Goal: Task Accomplishment & Management: Complete application form

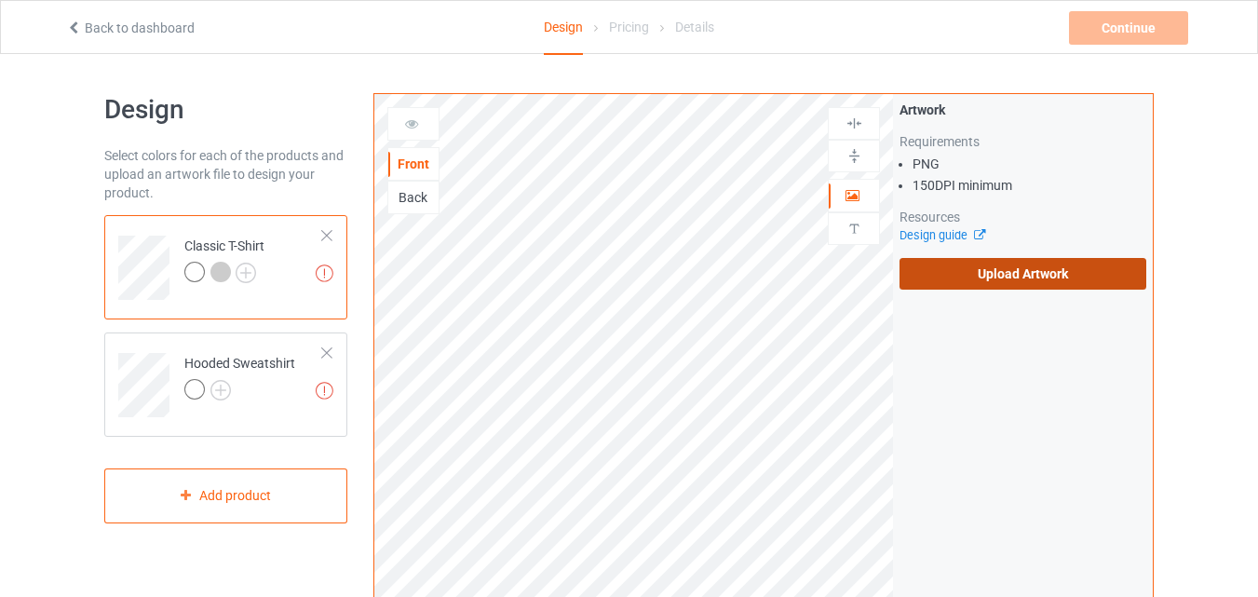
click at [939, 274] on label "Upload Artwork" at bounding box center [1023, 274] width 247 height 32
click at [0, 0] on input "Upload Artwork" at bounding box center [0, 0] width 0 height 0
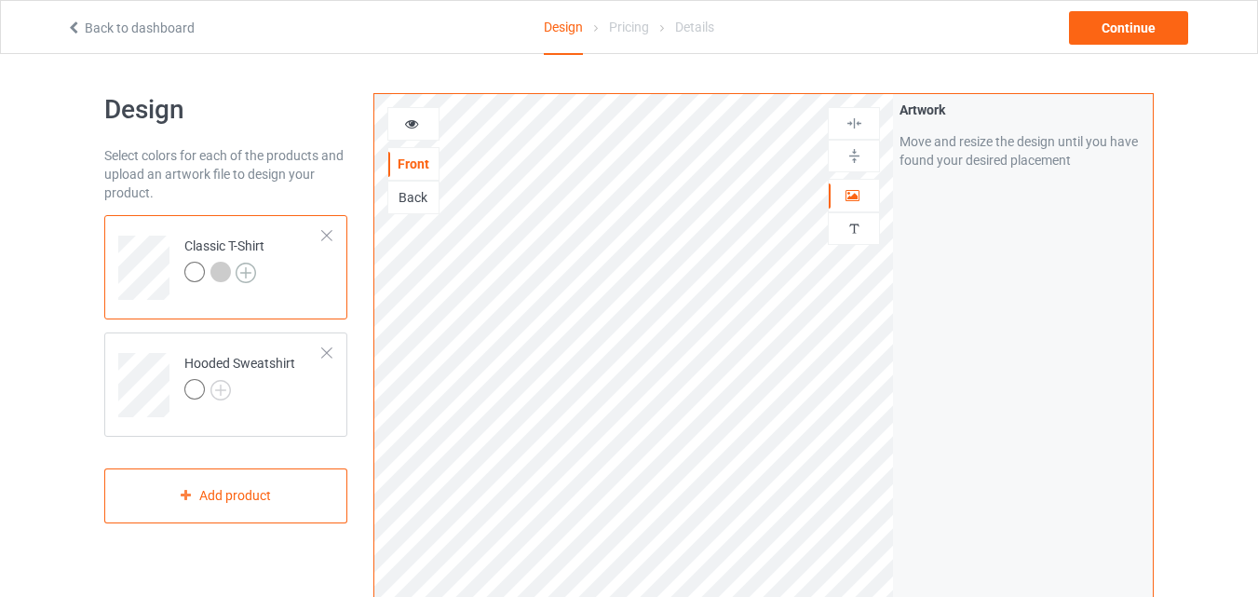
click at [250, 272] on img at bounding box center [246, 273] width 20 height 20
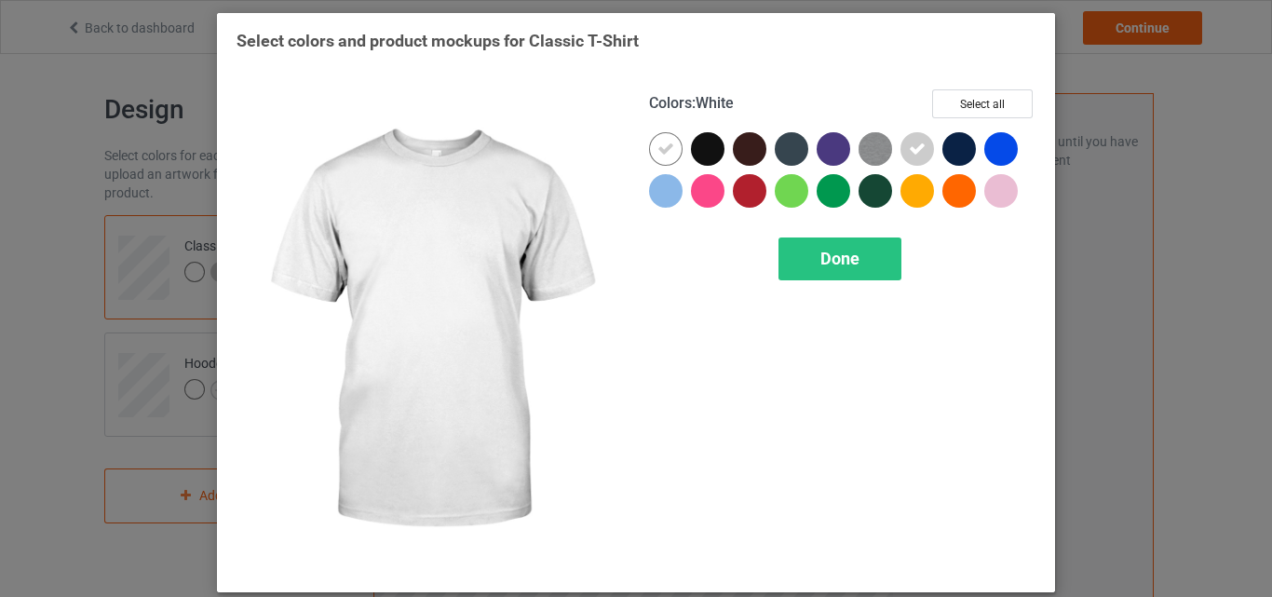
click at [683, 142] on div at bounding box center [670, 153] width 42 height 42
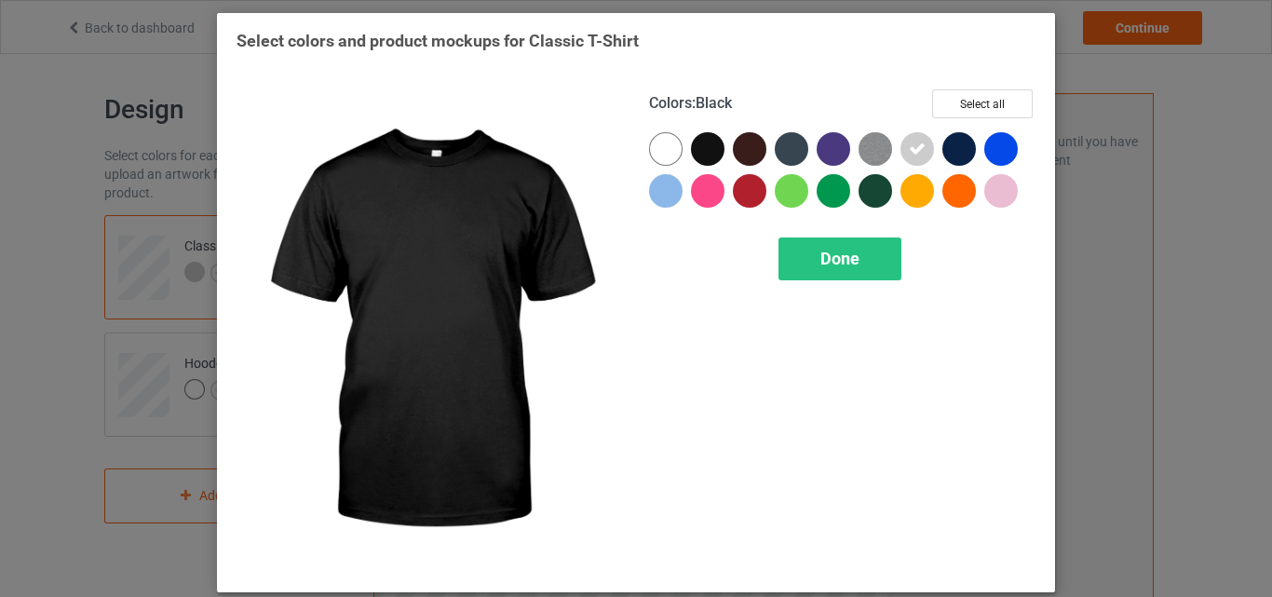
click at [691, 154] on div at bounding box center [708, 149] width 34 height 34
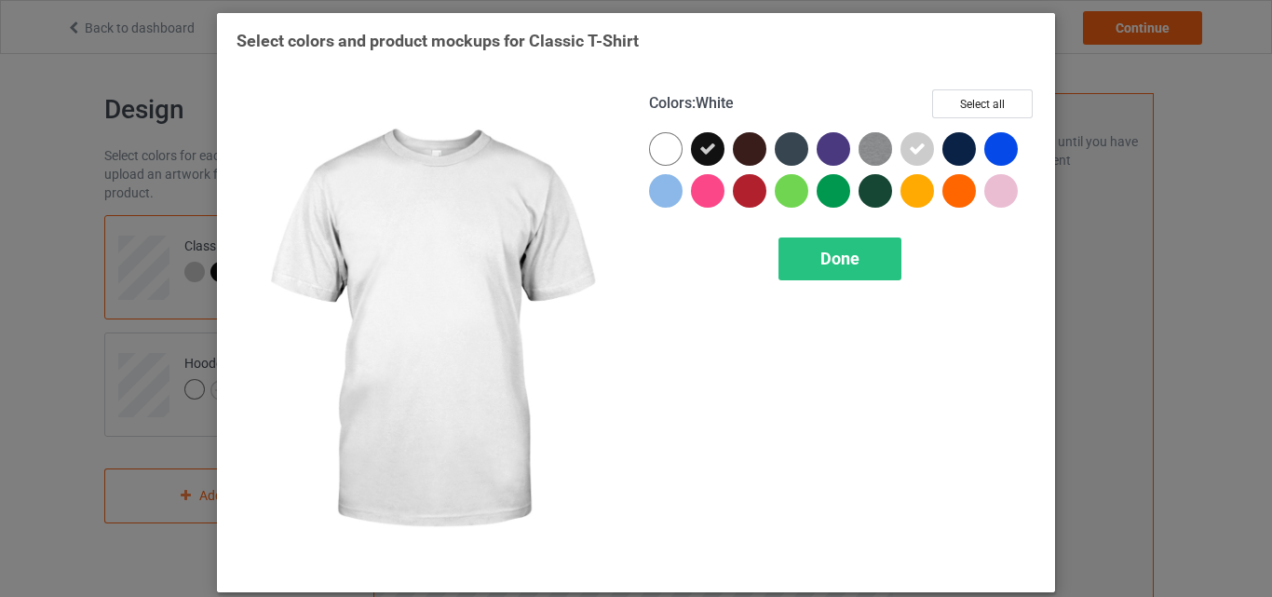
click at [668, 151] on div at bounding box center [666, 149] width 34 height 34
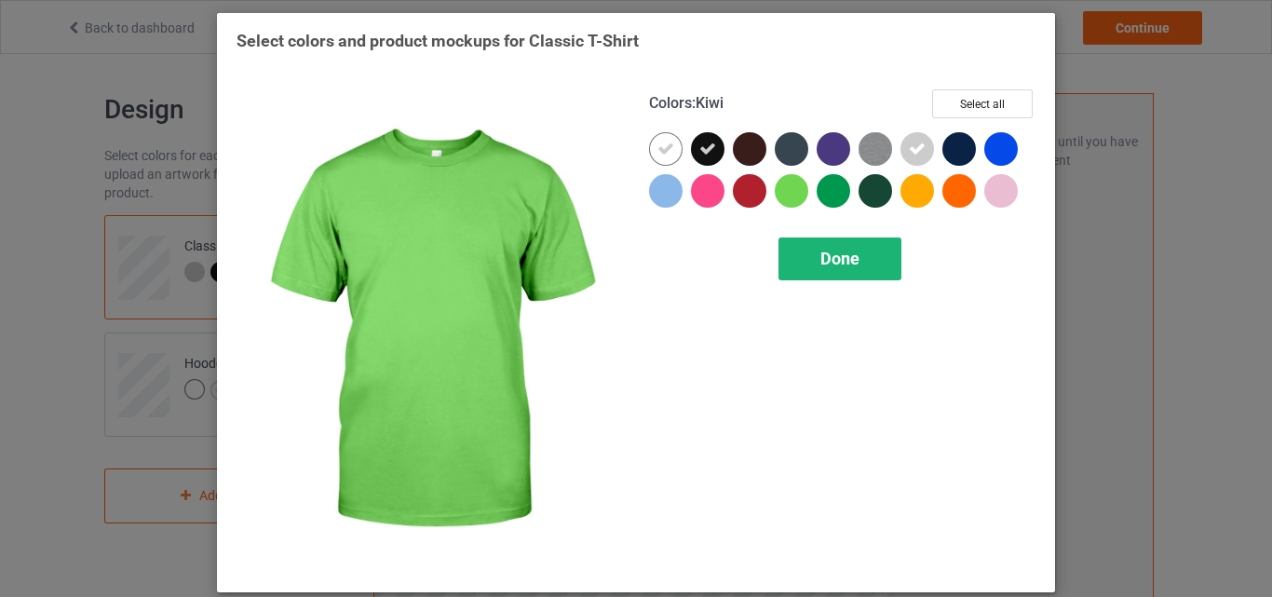
click at [832, 267] on span "Done" at bounding box center [839, 259] width 39 height 20
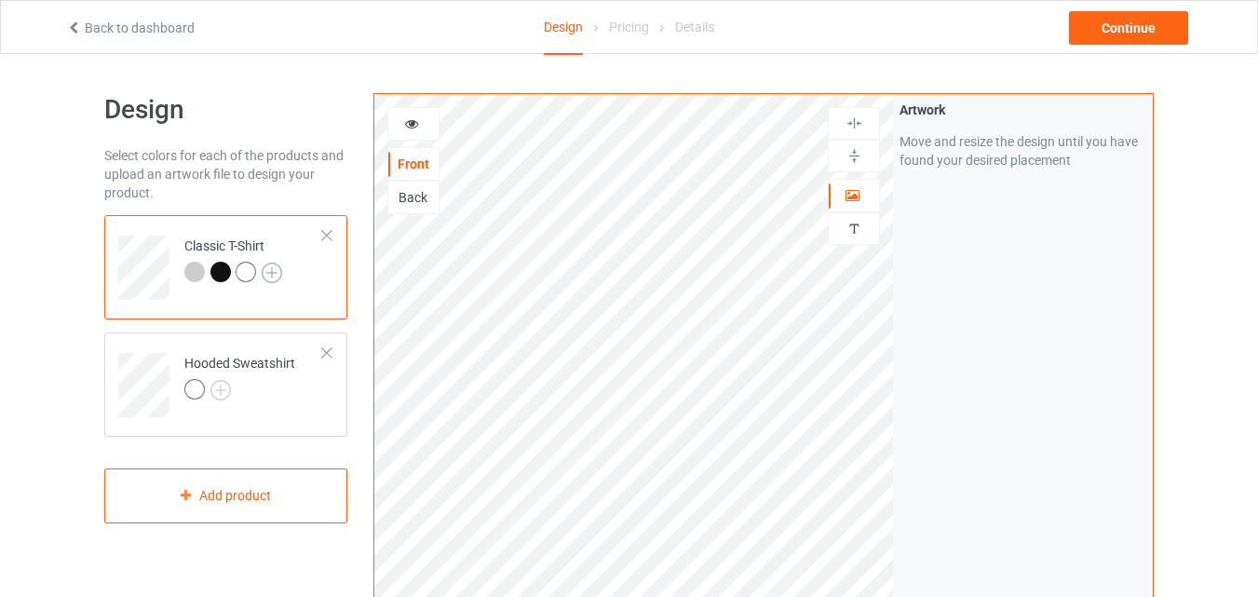
click at [280, 279] on img at bounding box center [272, 273] width 20 height 20
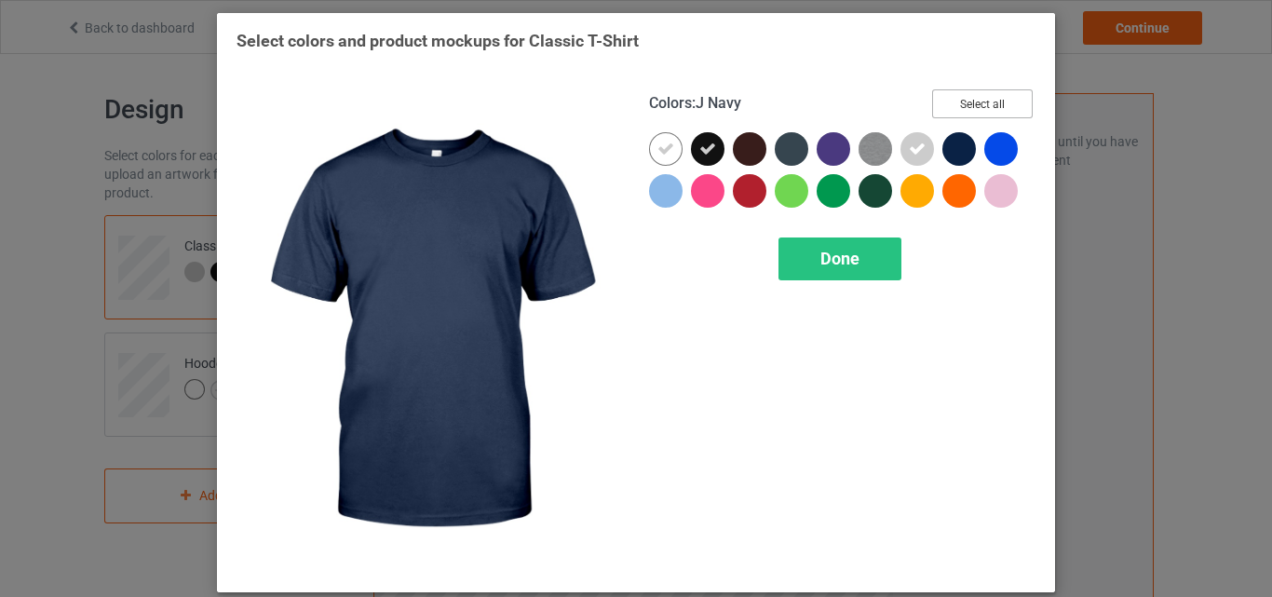
click at [988, 108] on button "Select all" at bounding box center [982, 103] width 101 height 29
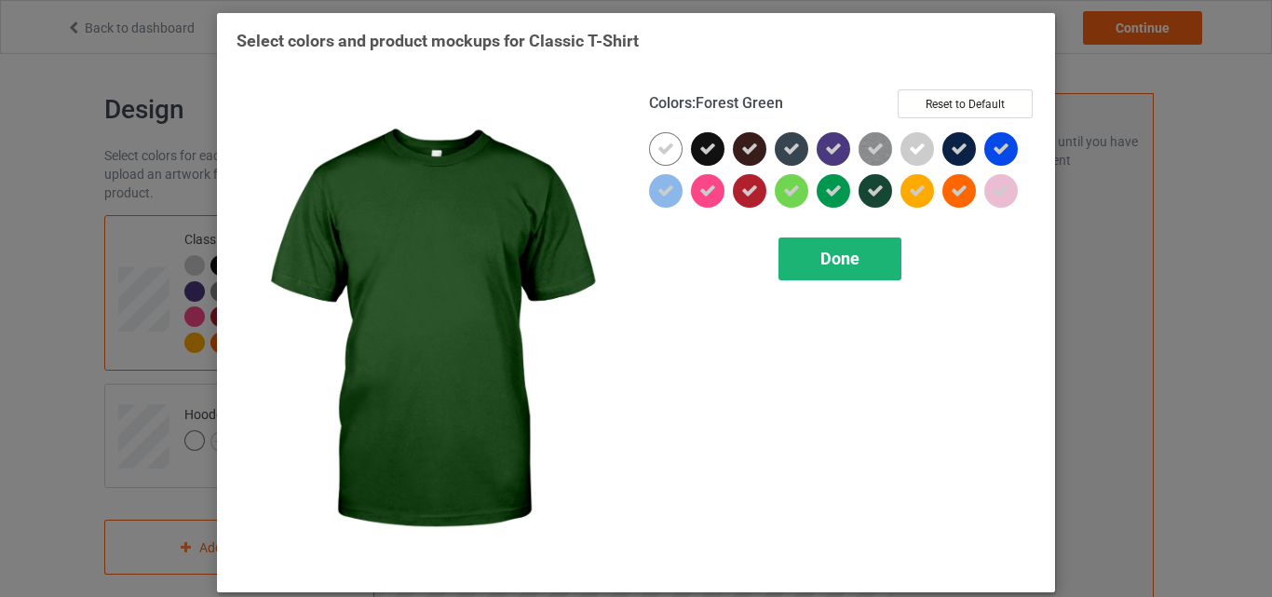
click at [828, 271] on div "Done" at bounding box center [839, 258] width 123 height 43
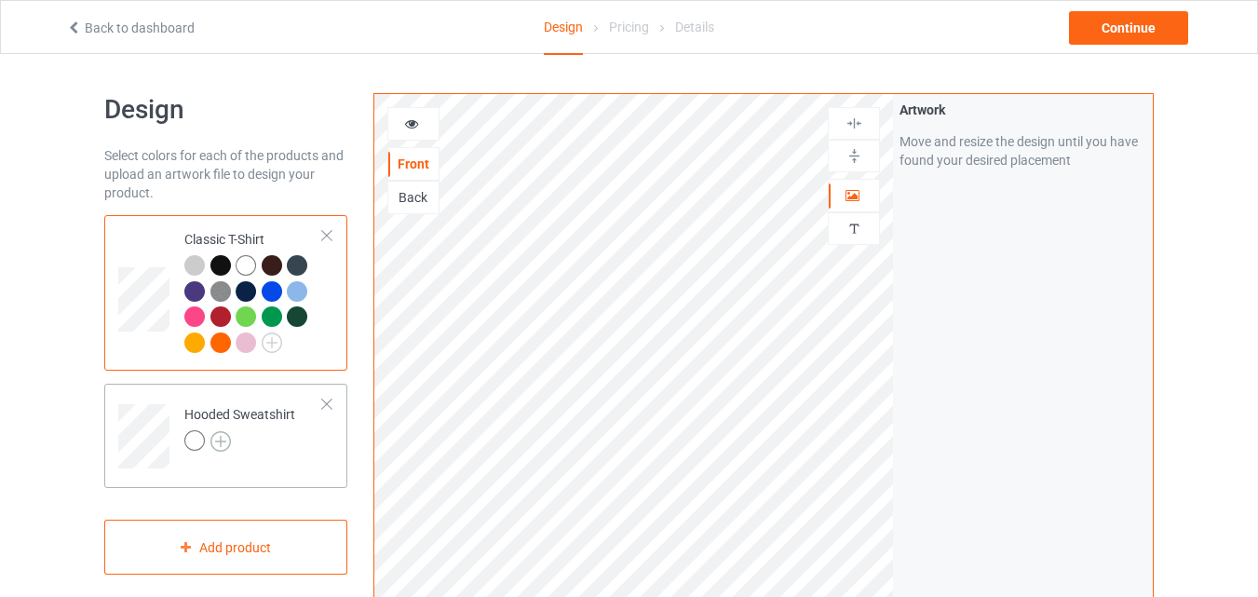
click at [223, 443] on img at bounding box center [220, 441] width 20 height 20
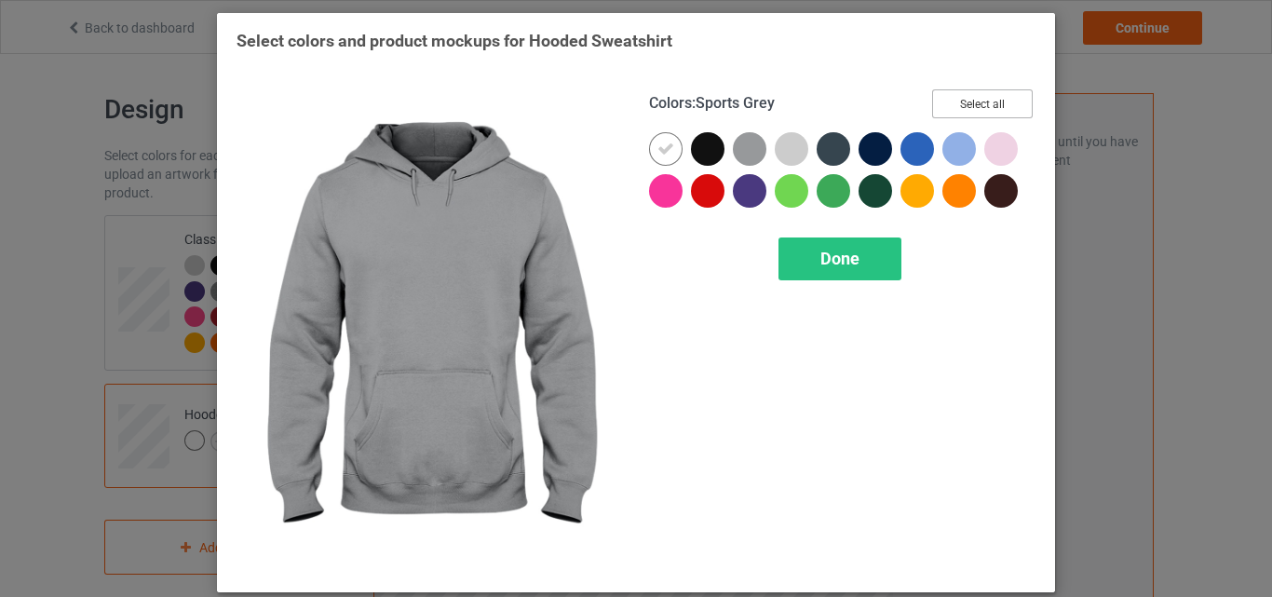
click at [957, 112] on button "Select all" at bounding box center [982, 103] width 101 height 29
click at [820, 253] on span "Done" at bounding box center [839, 259] width 39 height 20
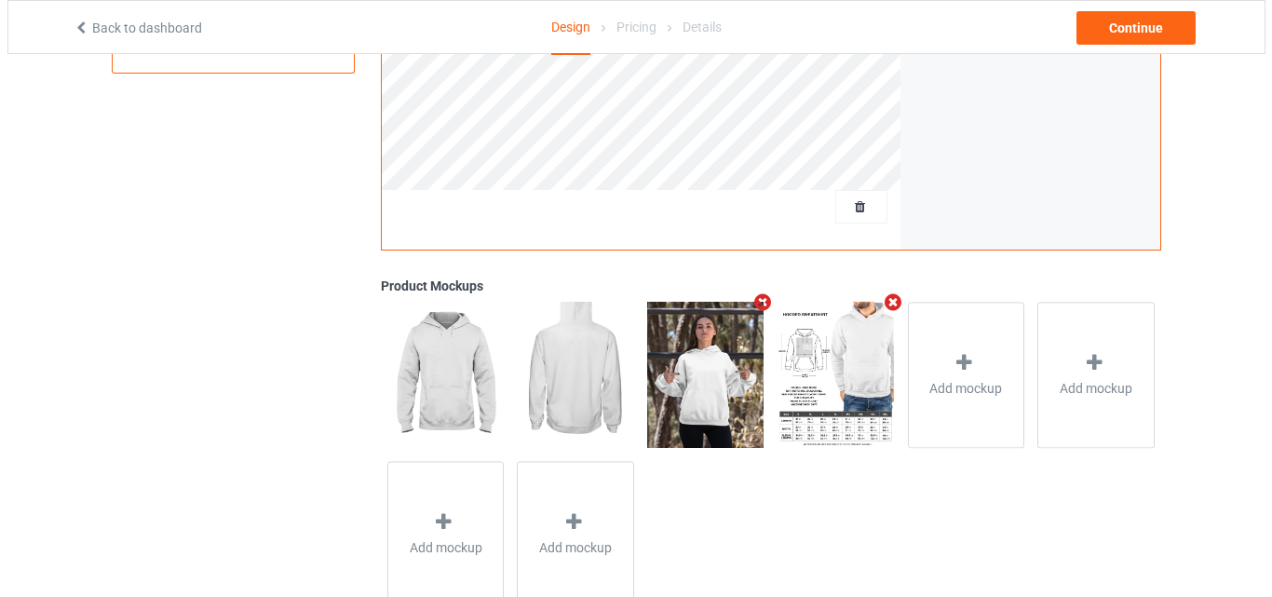
scroll to position [610, 0]
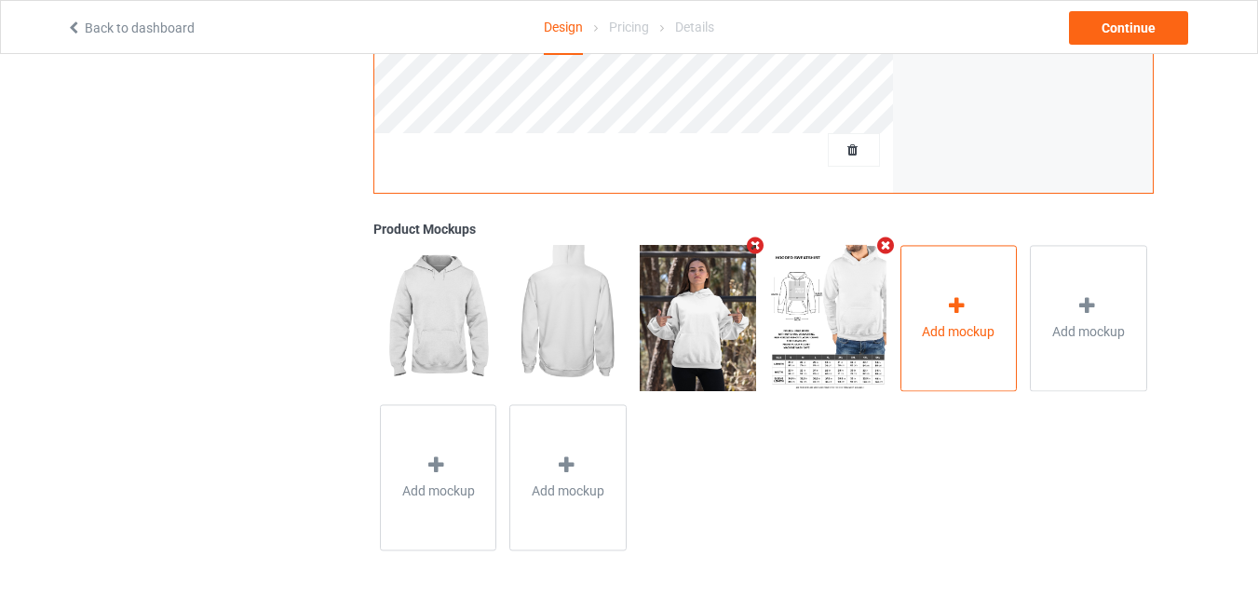
click at [977, 329] on span "Add mockup" at bounding box center [958, 331] width 73 height 19
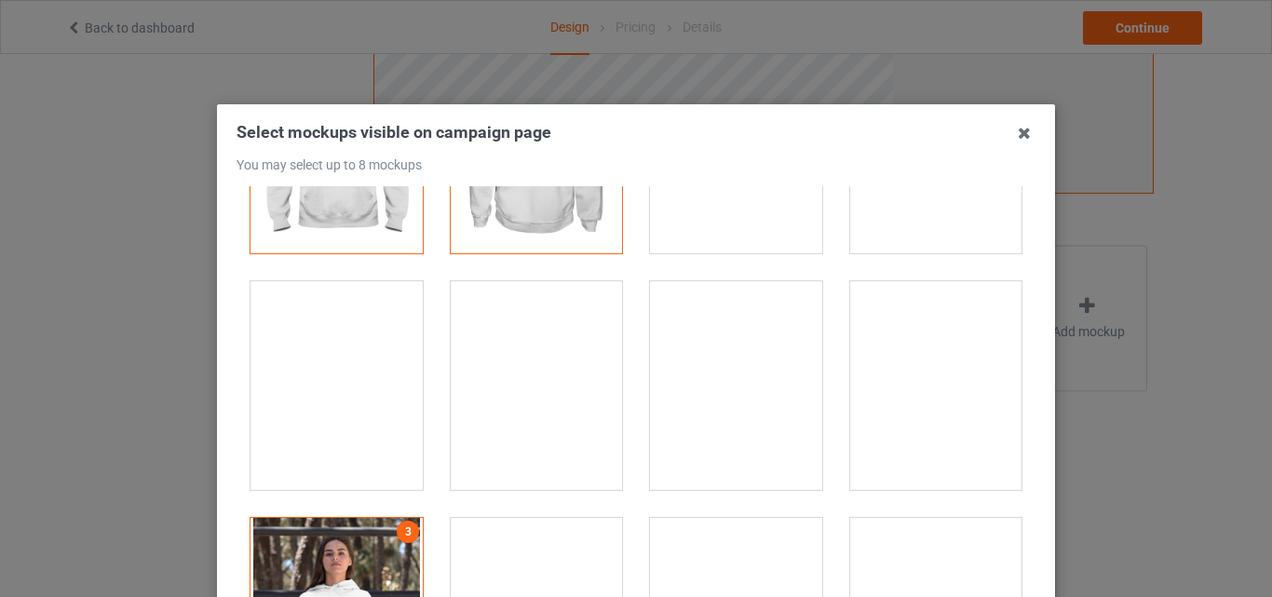
scroll to position [466, 0]
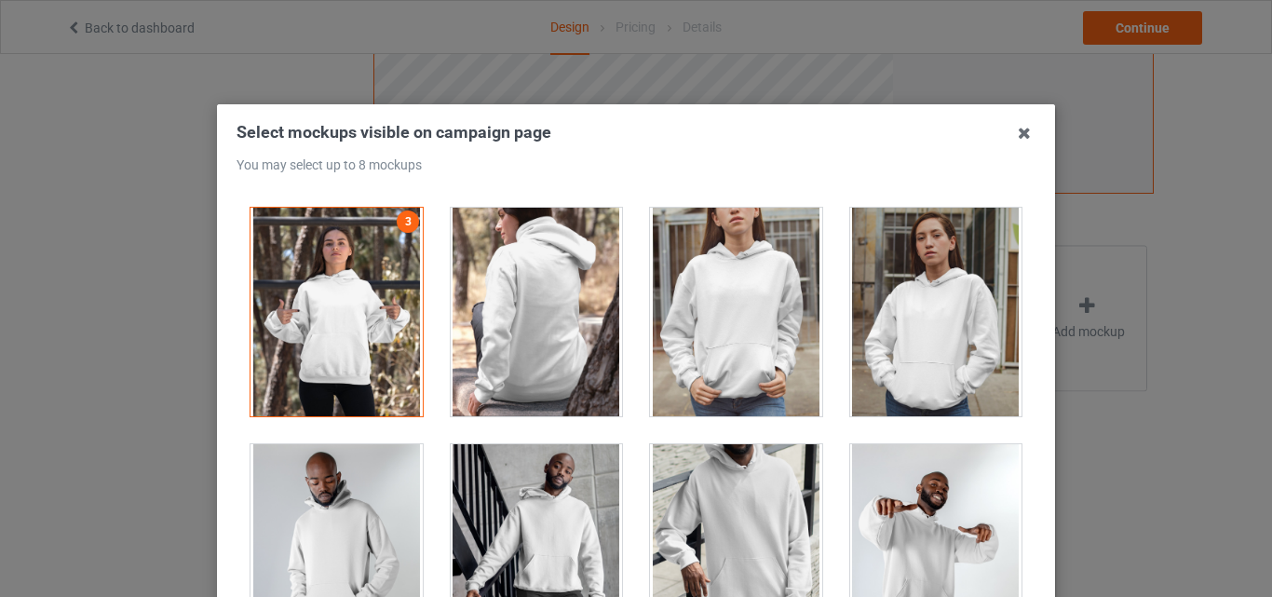
click at [756, 304] on div at bounding box center [736, 312] width 172 height 209
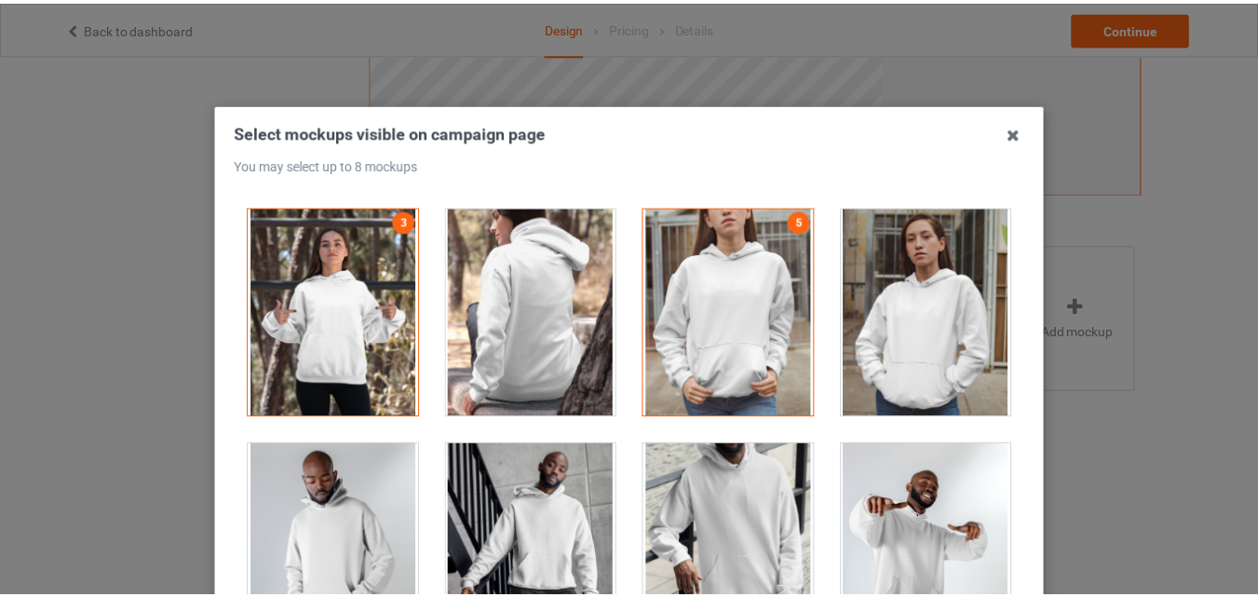
scroll to position [256, 0]
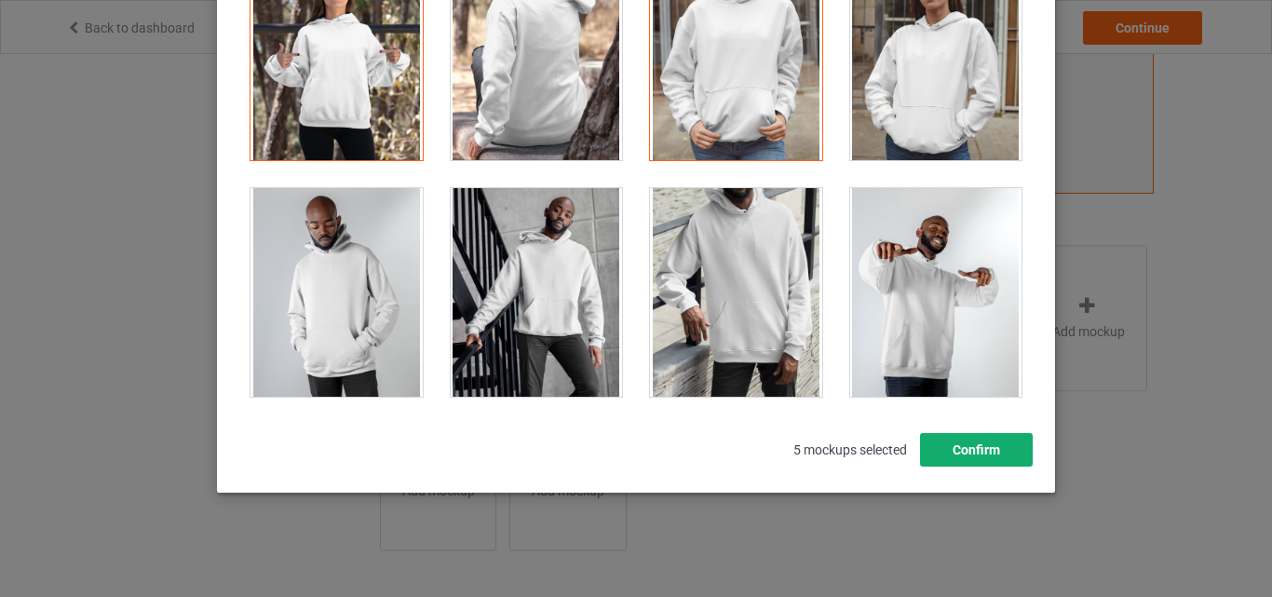
click at [1002, 450] on button "Confirm" at bounding box center [976, 450] width 113 height 34
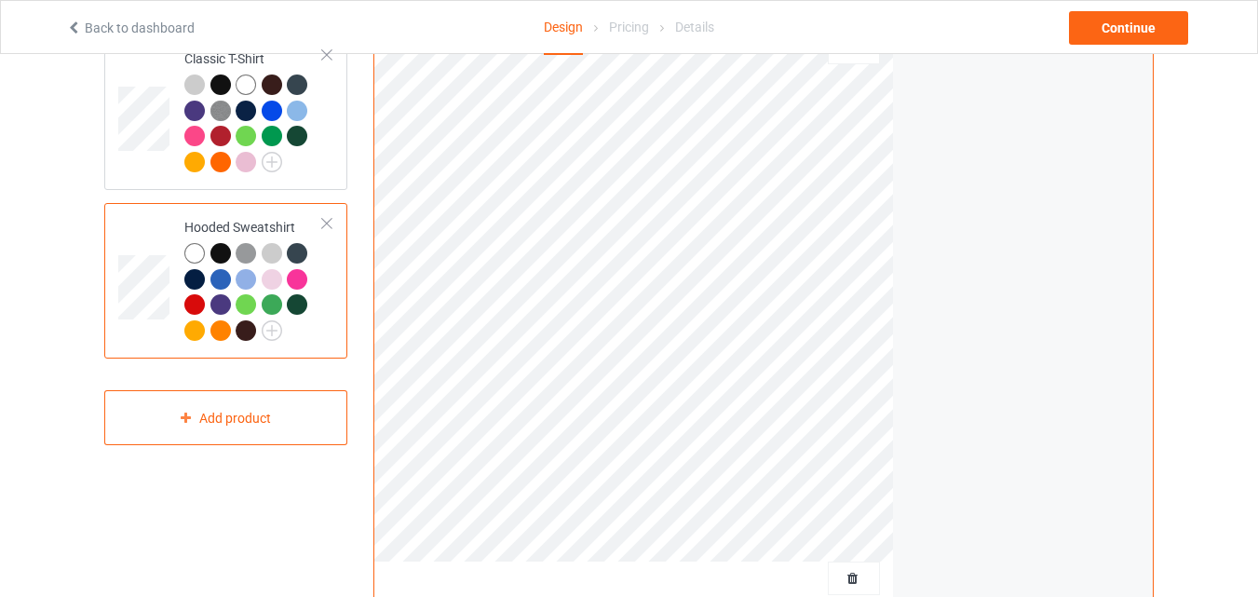
scroll to position [144, 0]
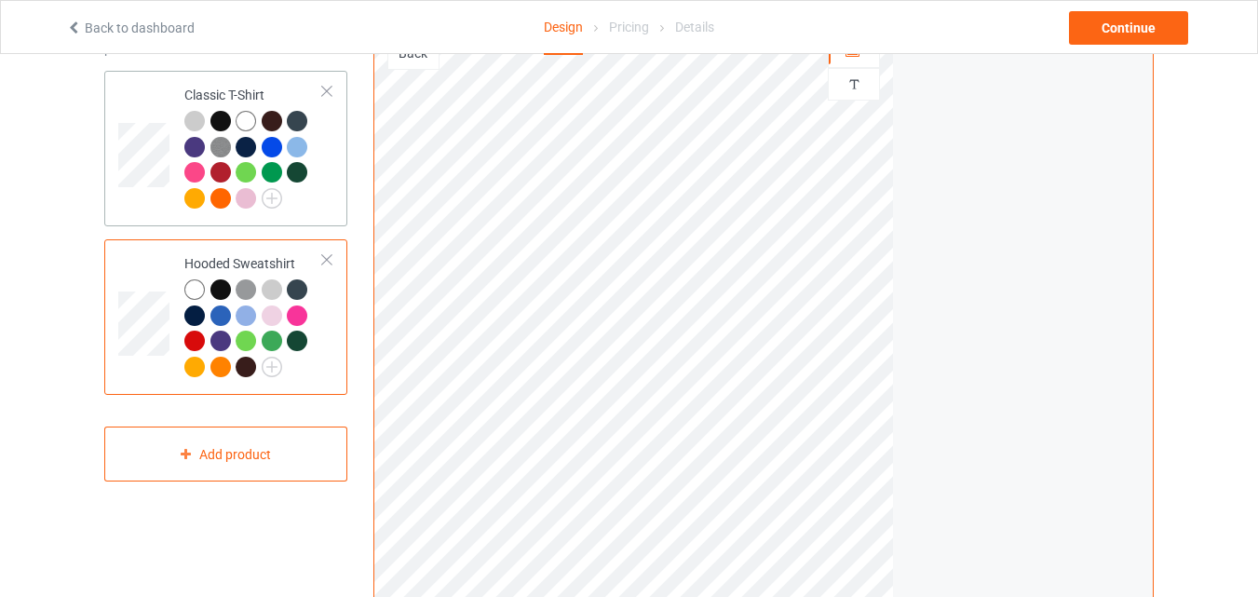
click at [331, 189] on td "Classic T-Shirt" at bounding box center [253, 148] width 159 height 141
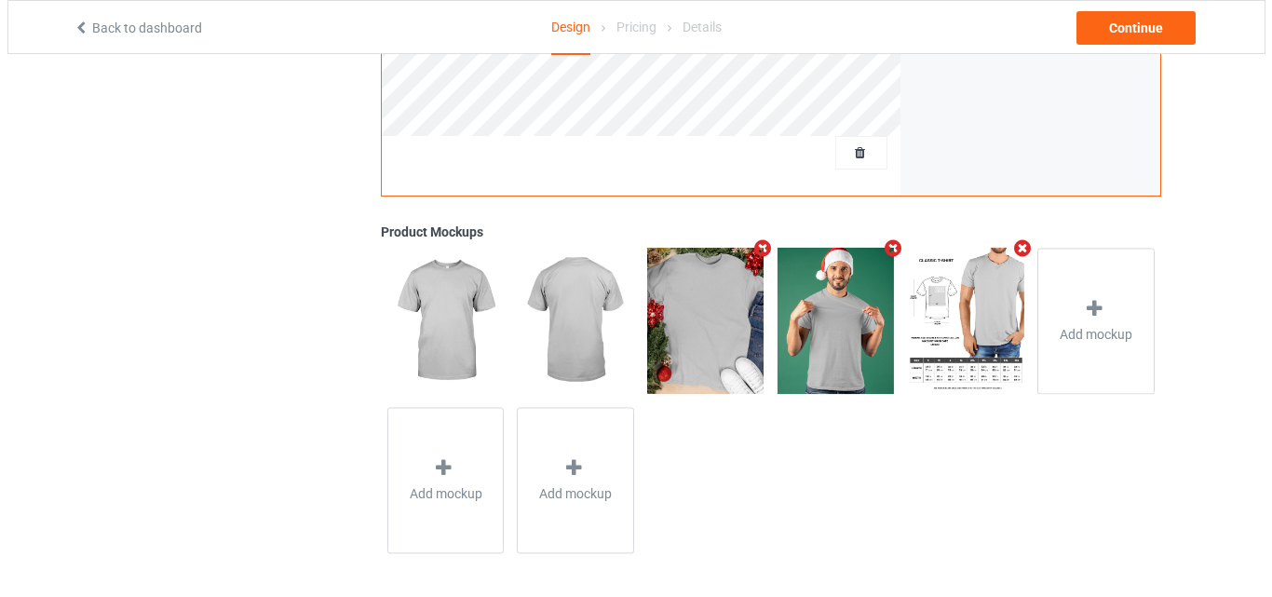
scroll to position [610, 0]
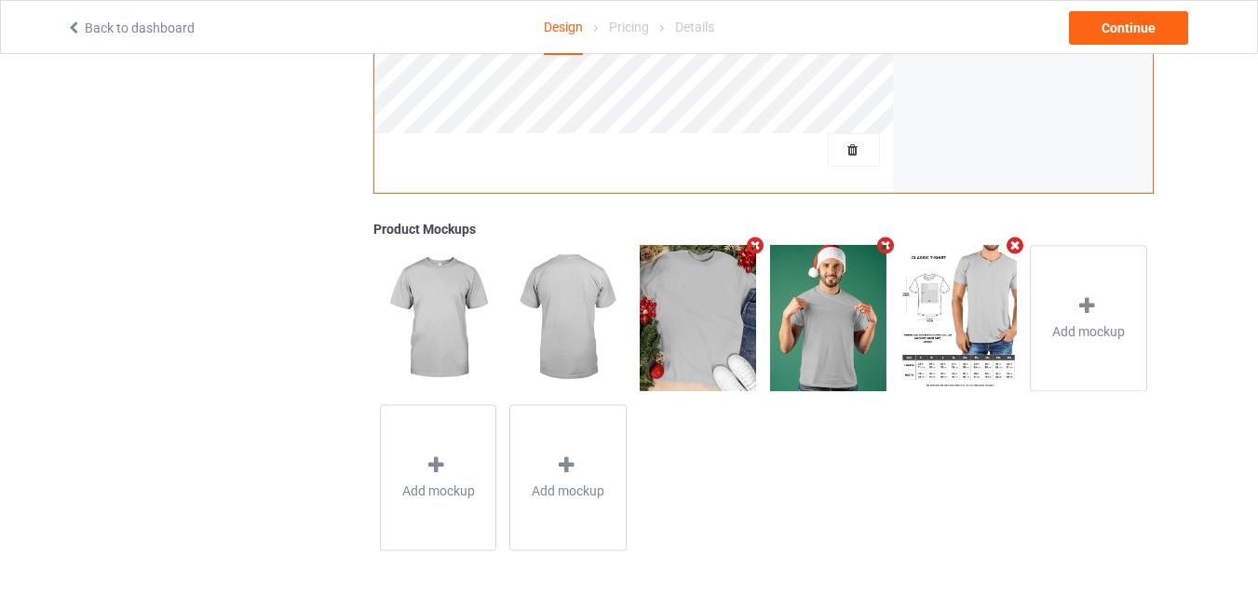
click at [749, 237] on icon "Remove mockup" at bounding box center [755, 246] width 23 height 20
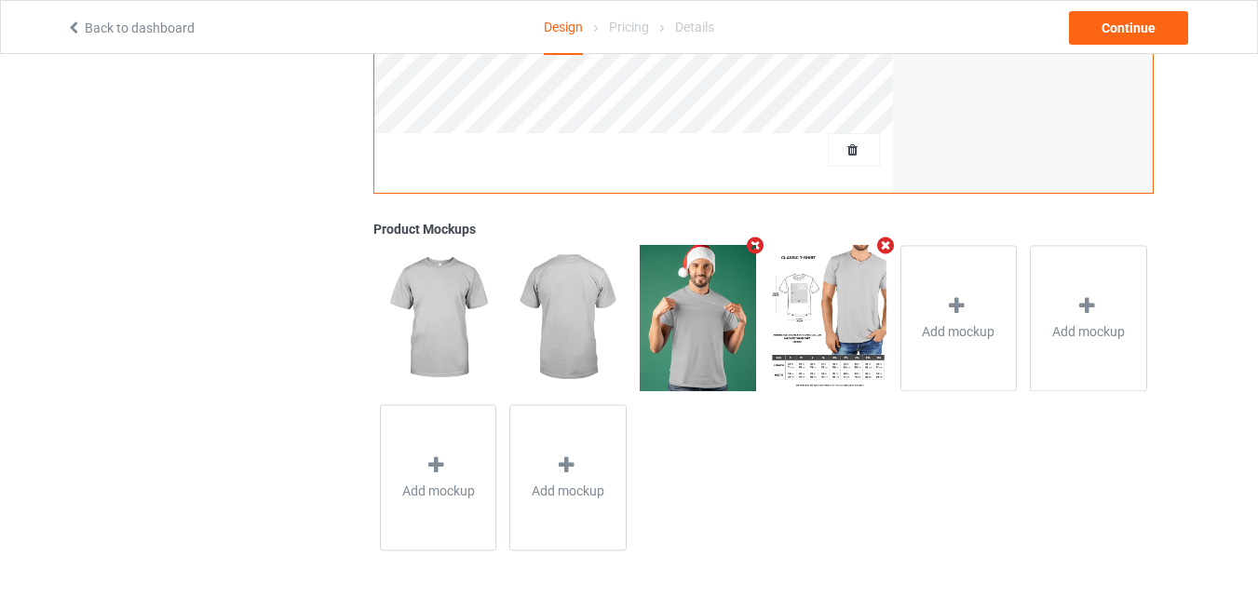
click at [749, 240] on icon "Remove mockup" at bounding box center [755, 246] width 23 height 20
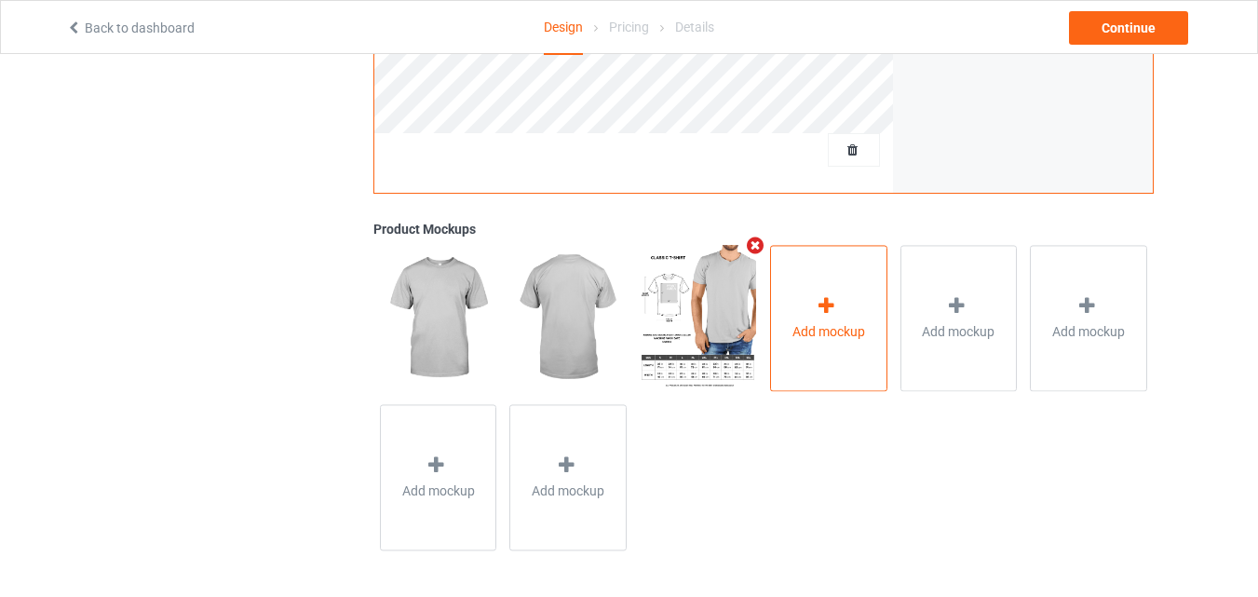
click at [837, 287] on div "Add mockup" at bounding box center [828, 318] width 117 height 146
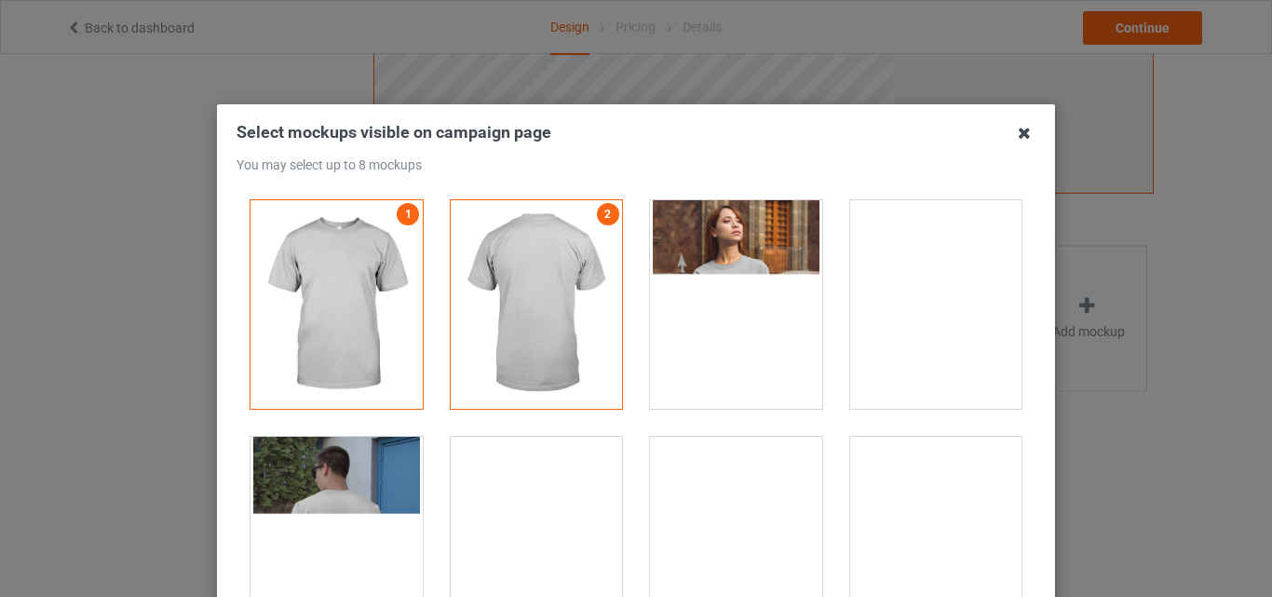
click at [1019, 135] on icon at bounding box center [1024, 133] width 30 height 30
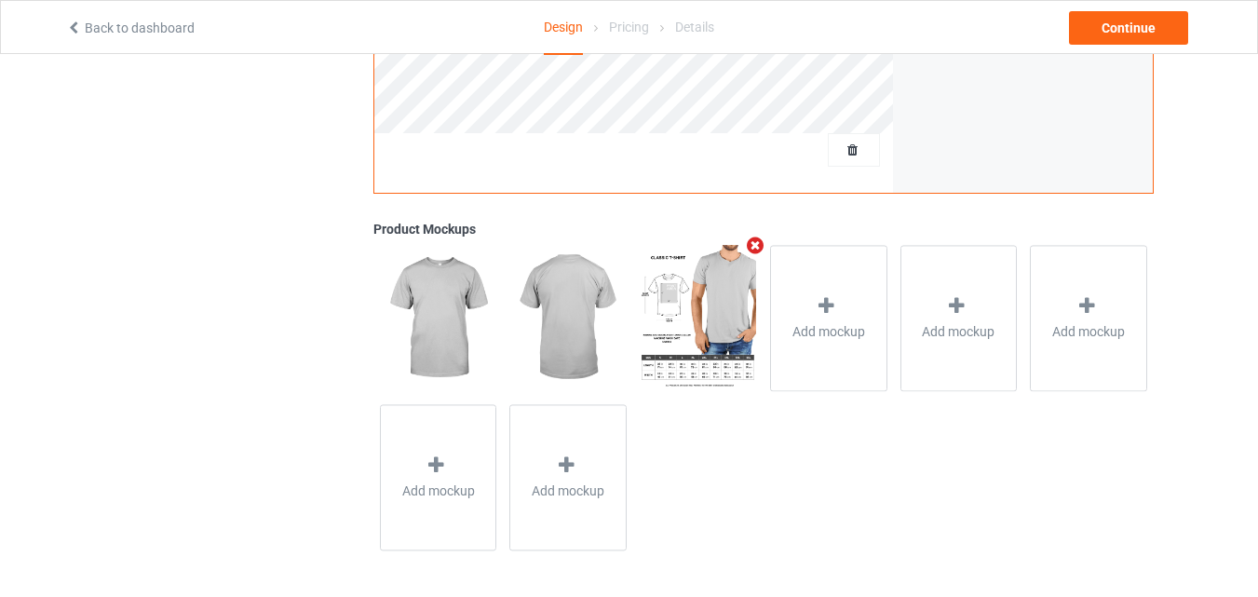
click at [757, 245] on icon "Remove mockup" at bounding box center [755, 246] width 23 height 20
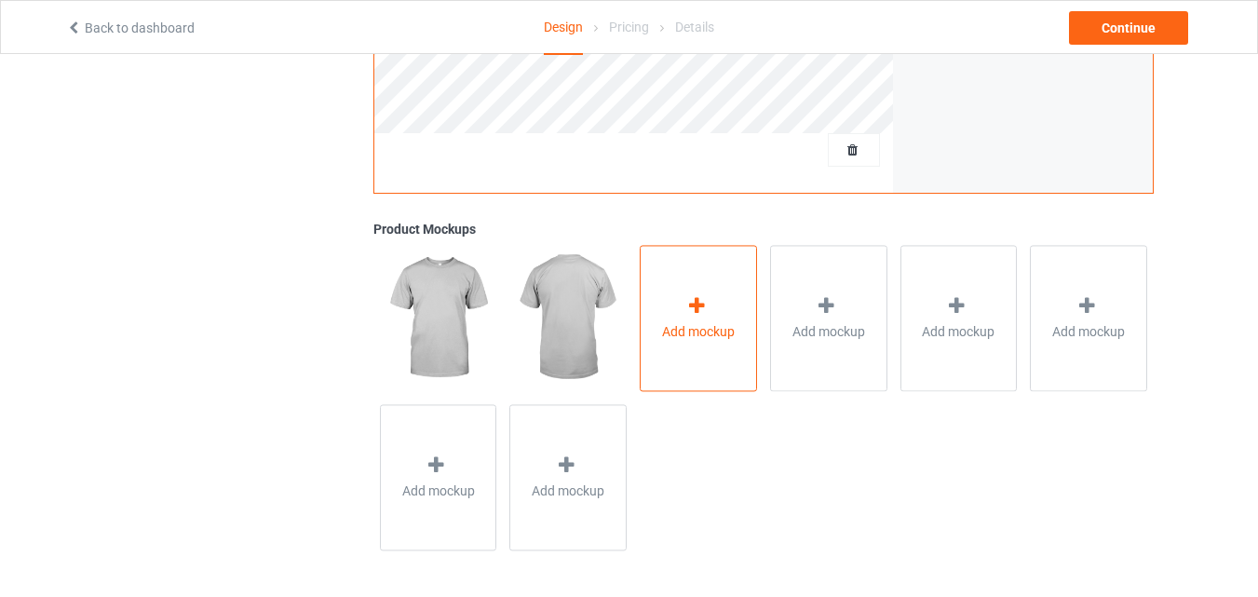
click at [739, 332] on div "Add mockup" at bounding box center [698, 318] width 117 height 146
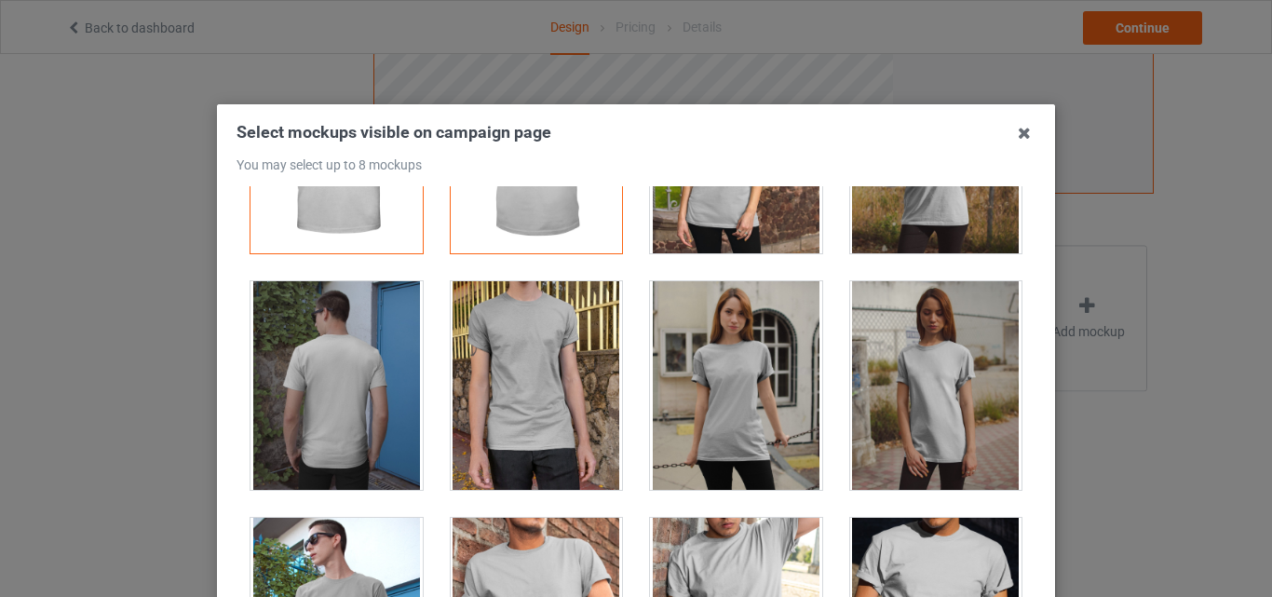
scroll to position [0, 0]
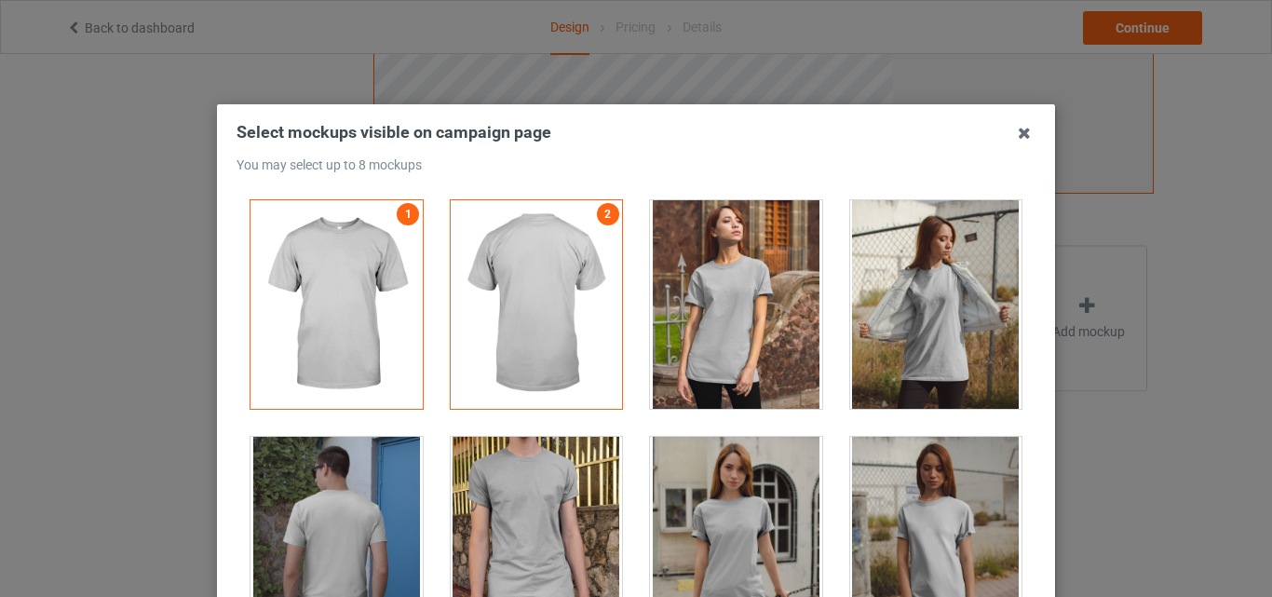
click at [850, 333] on div at bounding box center [936, 304] width 172 height 209
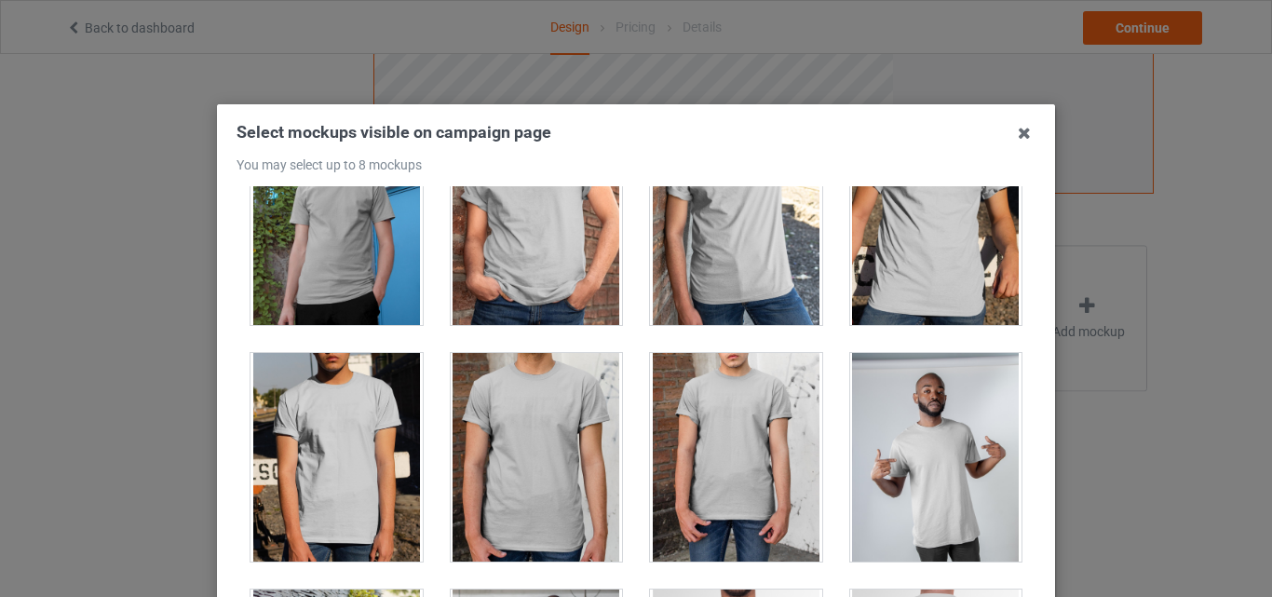
scroll to position [621, 0]
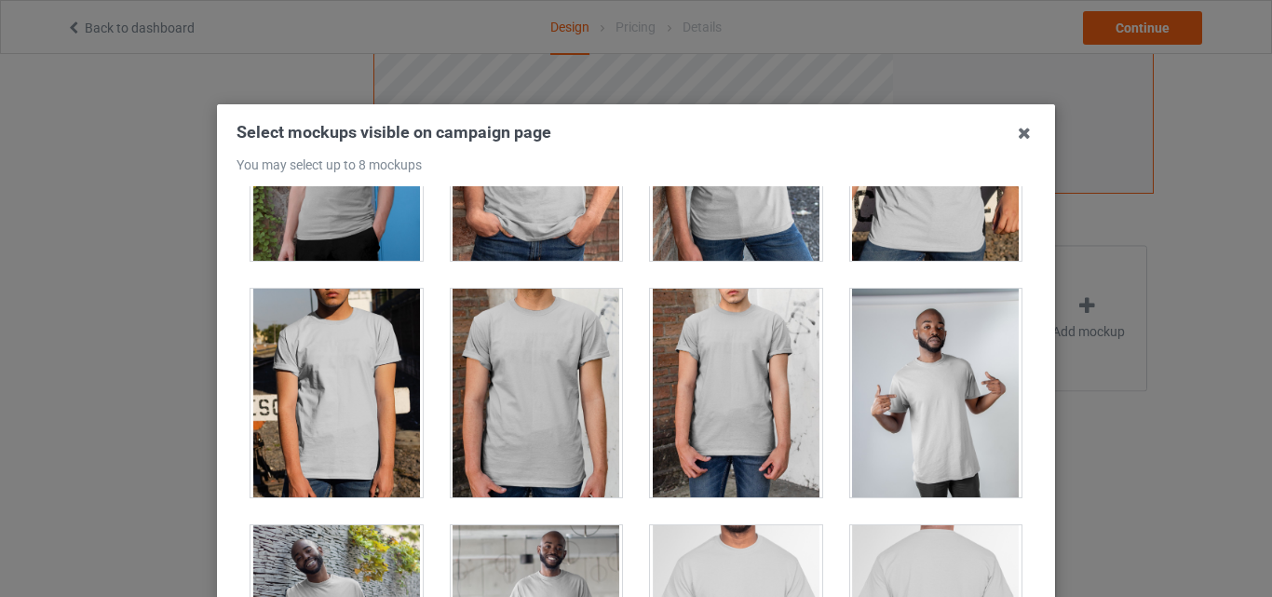
click at [940, 441] on div at bounding box center [936, 393] width 172 height 209
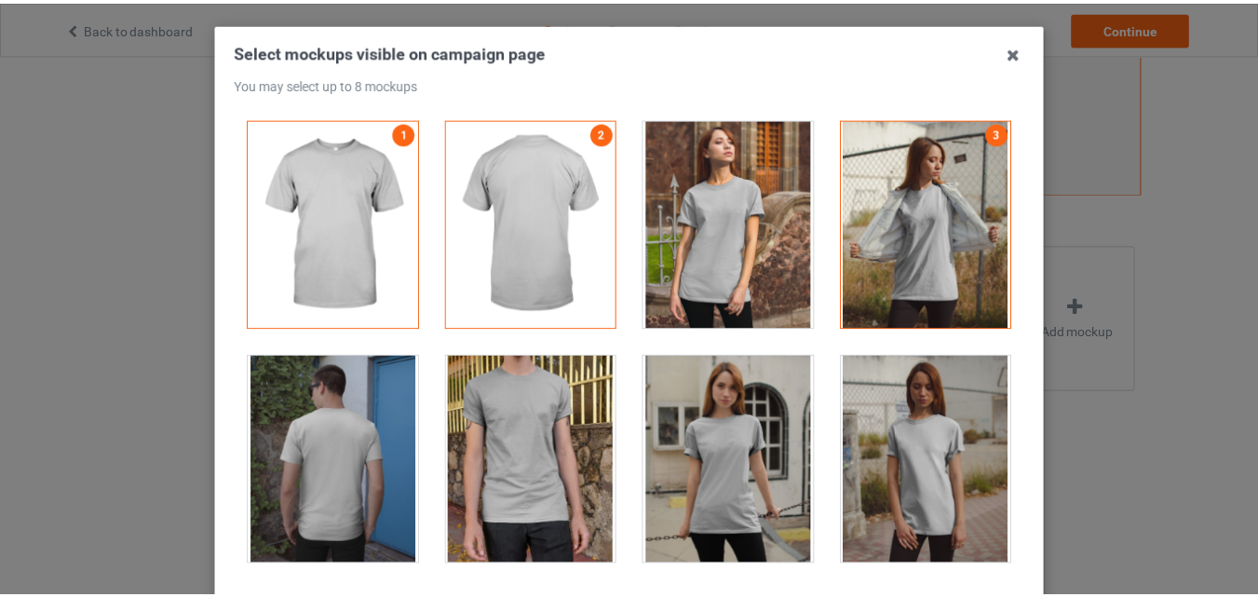
scroll to position [256, 0]
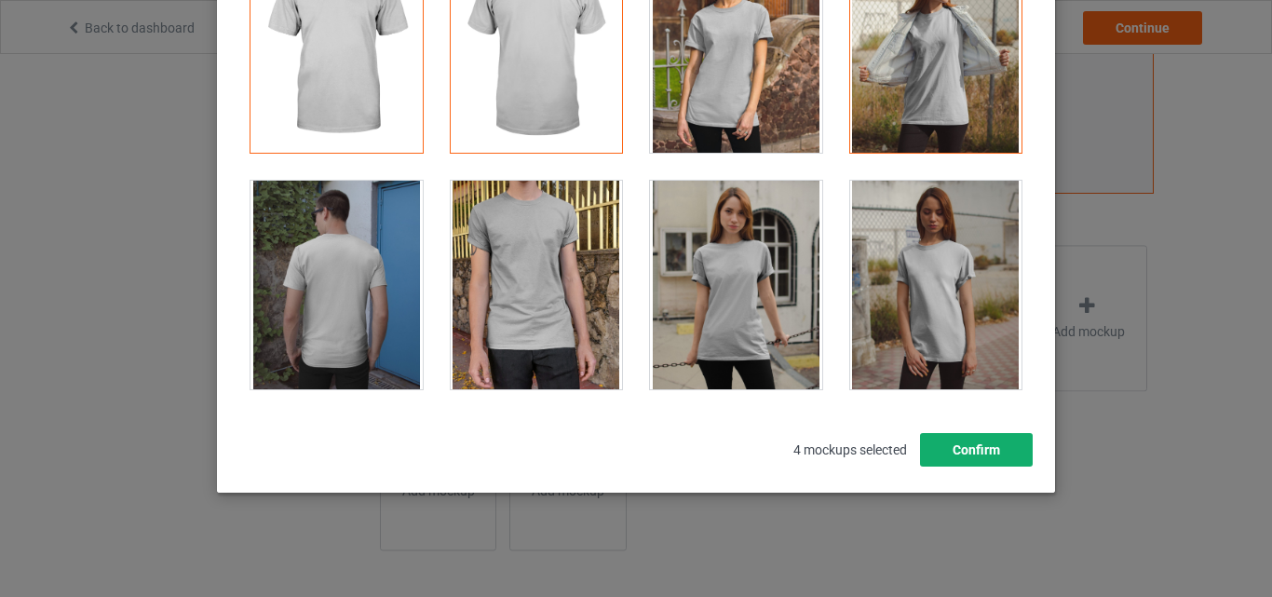
click at [957, 442] on button "Confirm" at bounding box center [976, 450] width 113 height 34
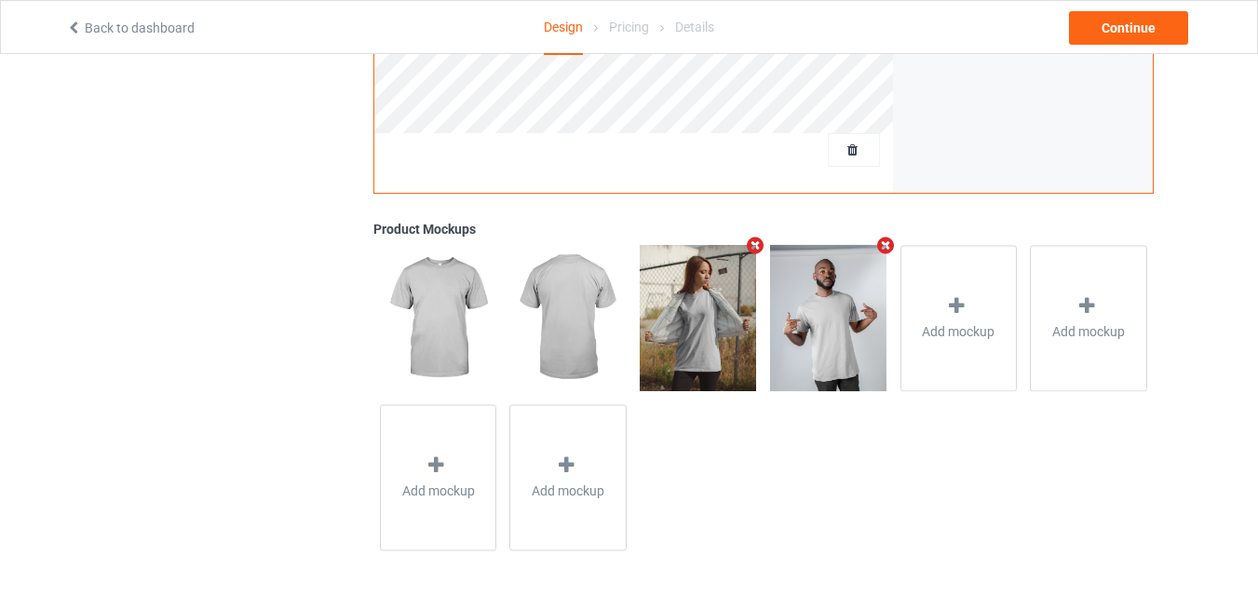
scroll to position [0, 0]
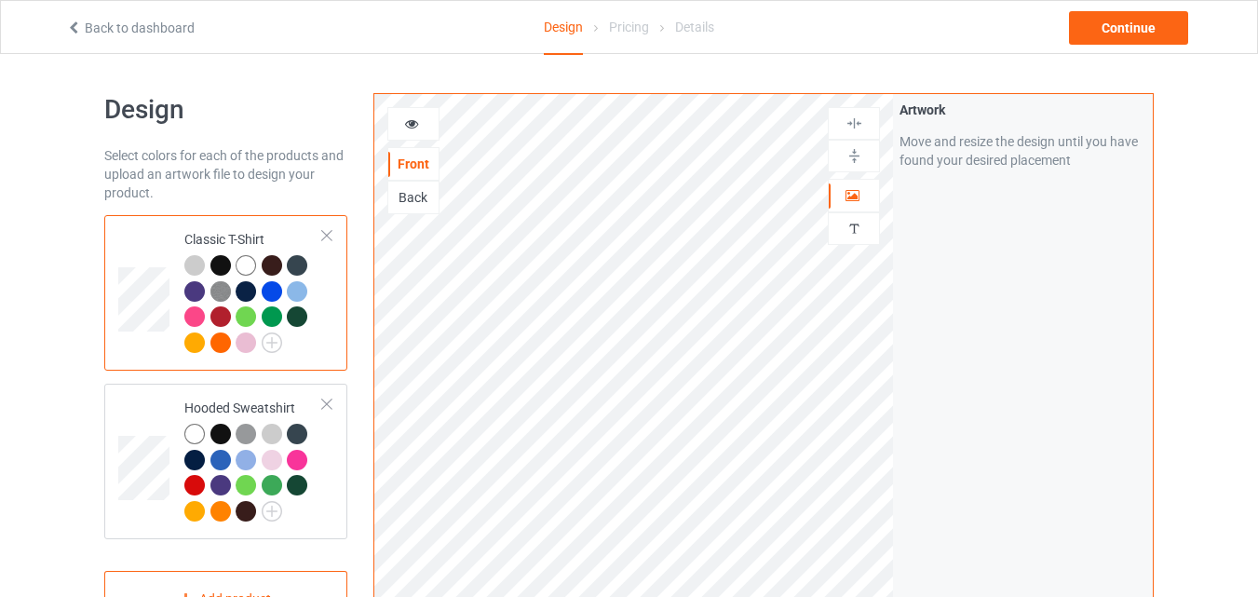
click at [422, 202] on div "Back" at bounding box center [413, 197] width 50 height 19
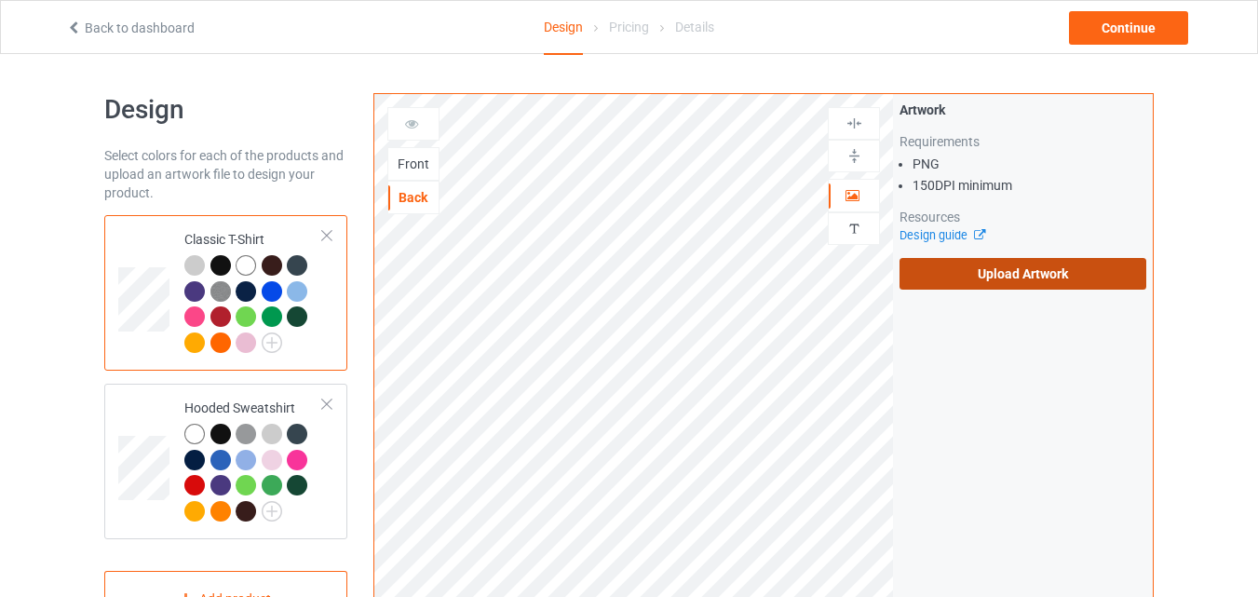
click at [1079, 277] on label "Upload Artwork" at bounding box center [1023, 274] width 247 height 32
click at [0, 0] on input "Upload Artwork" at bounding box center [0, 0] width 0 height 0
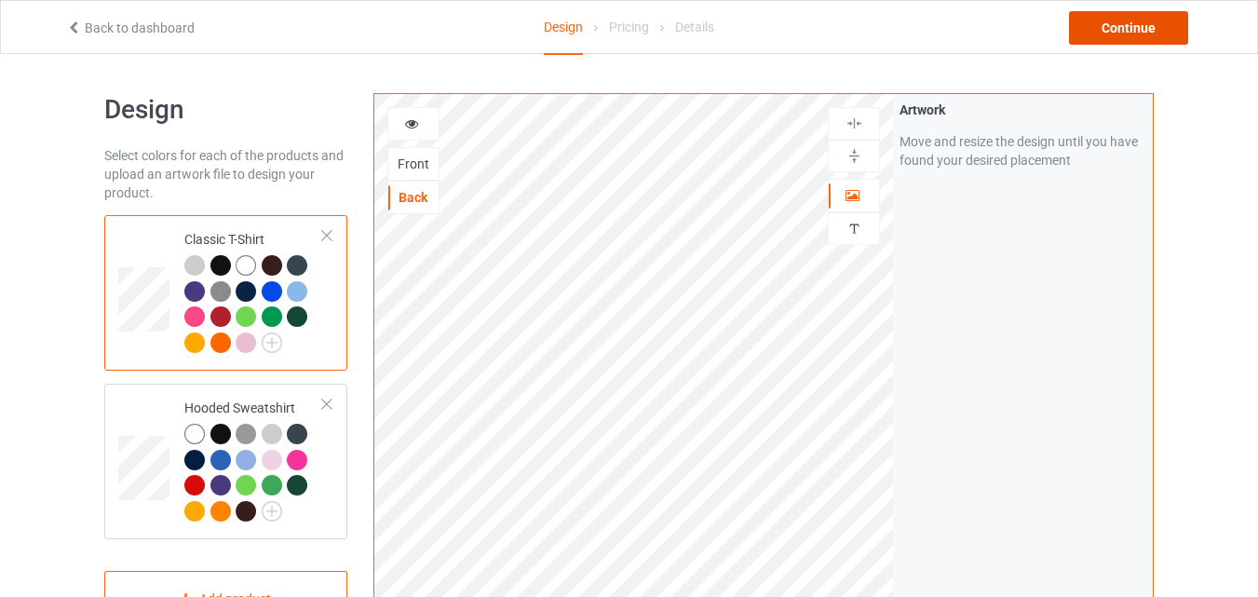
drag, startPoint x: 1124, startPoint y: 34, endPoint x: 1142, endPoint y: 17, distance: 25.0
click at [1125, 34] on div "Continue" at bounding box center [1128, 28] width 119 height 34
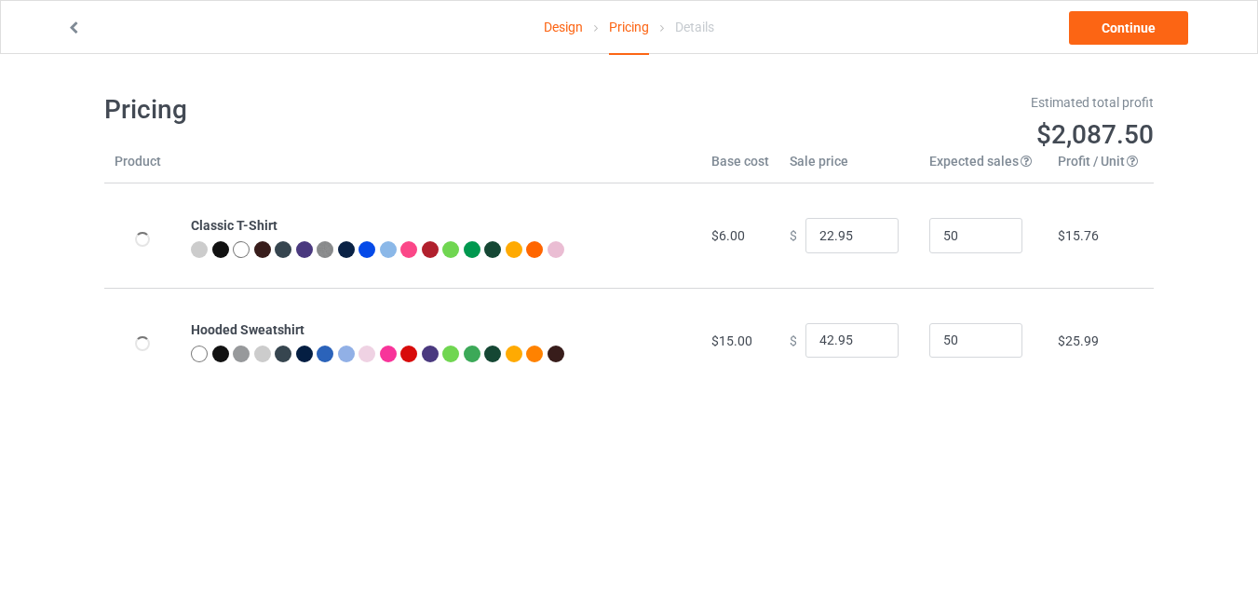
type input "26.95"
type input "46.95"
click at [1151, 26] on link "Continue" at bounding box center [1128, 28] width 119 height 34
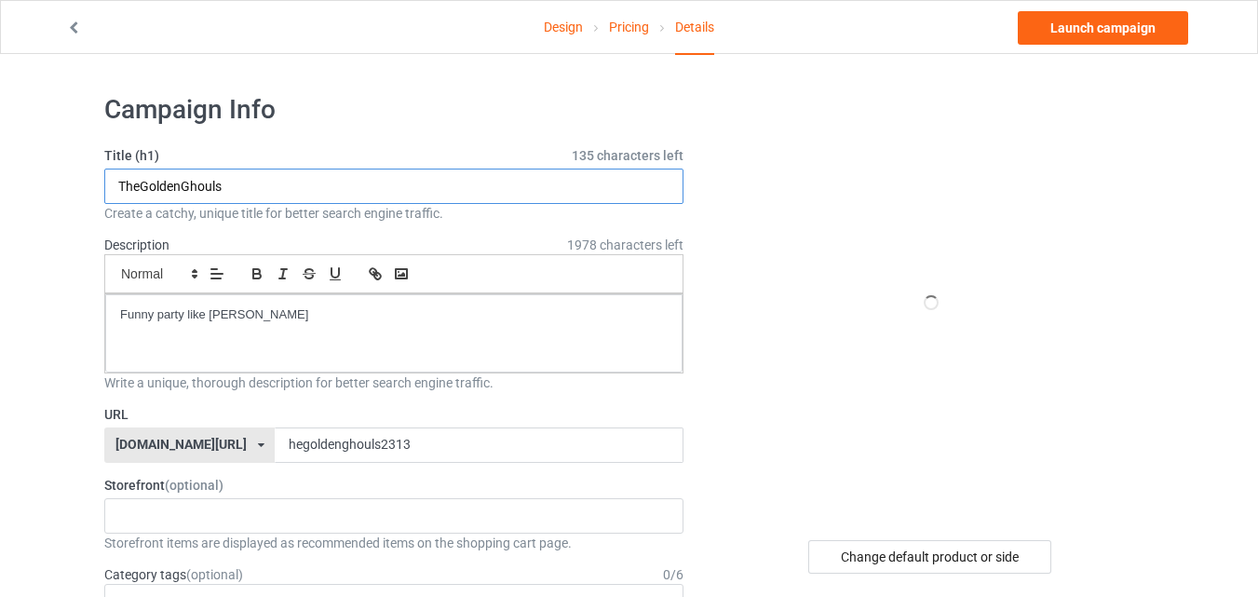
drag, startPoint x: 307, startPoint y: 184, endPoint x: 0, endPoint y: 184, distance: 307.3
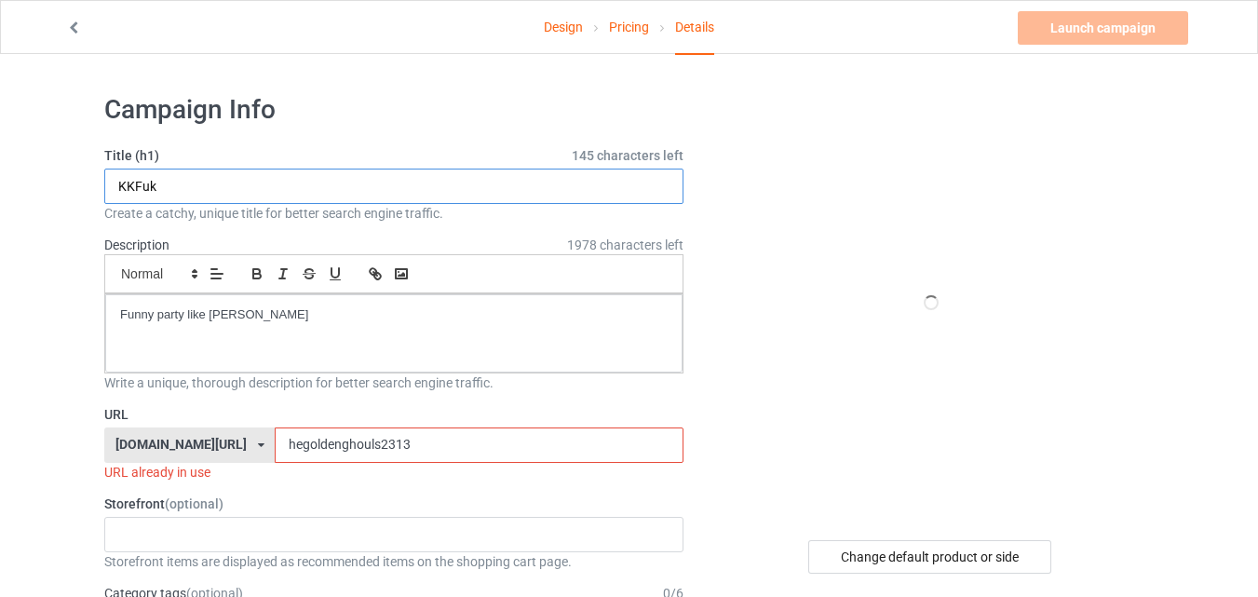
type input "KKFuk"
drag, startPoint x: 395, startPoint y: 441, endPoint x: 0, endPoint y: 351, distance: 405.0
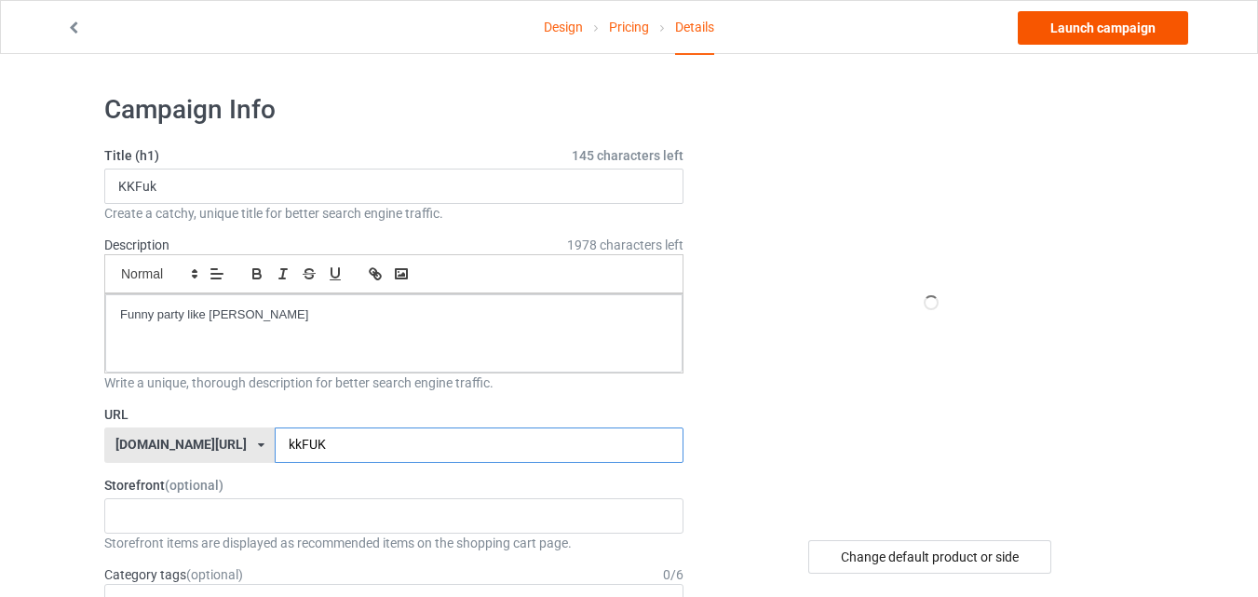
type input "kkFUK"
click at [1114, 31] on link "Launch campaign" at bounding box center [1103, 28] width 170 height 34
